Goal: Information Seeking & Learning: Learn about a topic

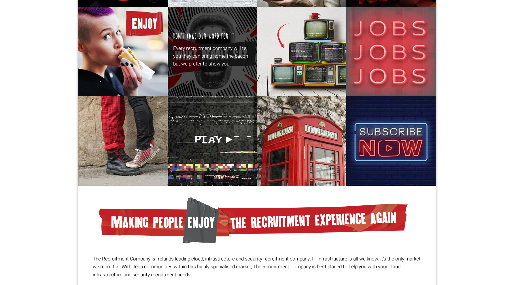
scroll to position [156, 0]
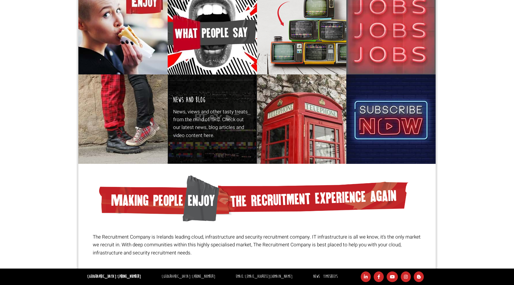
click at [201, 127] on p "News, views and other tasty treats from the mind of TRC. Check out our latest n…" at bounding box center [212, 123] width 79 height 31
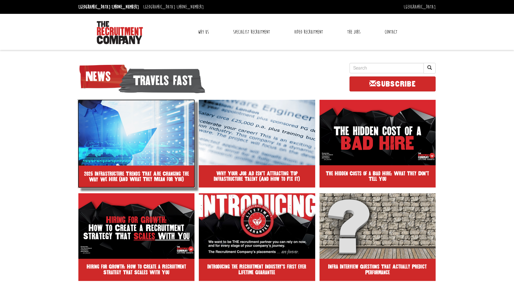
click at [128, 130] on img at bounding box center [137, 132] width 118 height 66
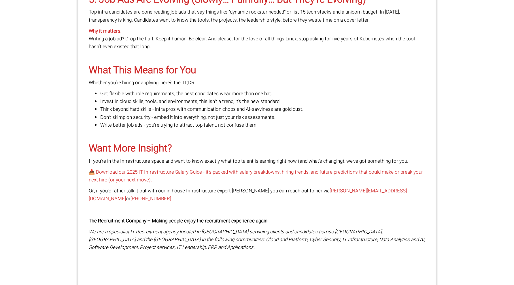
scroll to position [852, 0]
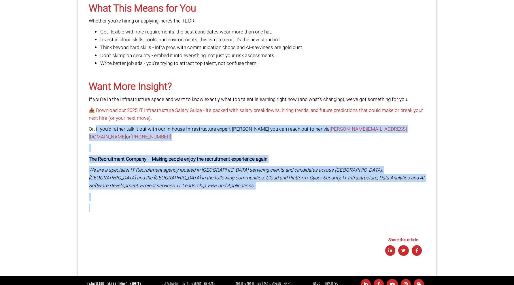
drag, startPoint x: 95, startPoint y: 129, endPoint x: 307, endPoint y: 203, distance: 224.6
click at [307, 203] on div "4. Security Is Everyone’s Problem Now Infrastructure professionals used to hand…" at bounding box center [257, 35] width 337 height 374
copy div "if you’d rather talk it out with our in-house Infrastructure expert [PERSON_NAM…"
